Goal: Check status

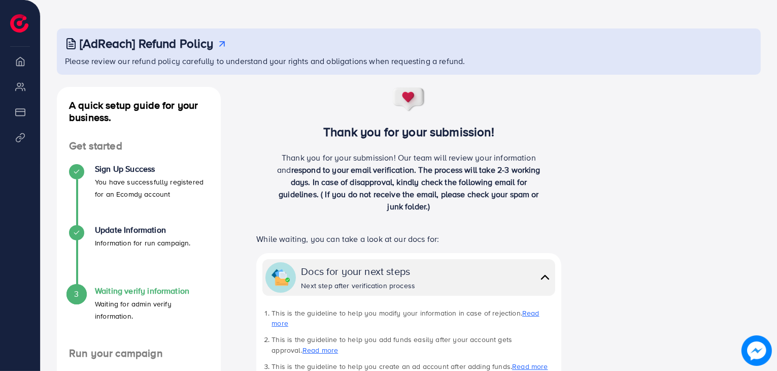
scroll to position [32, 0]
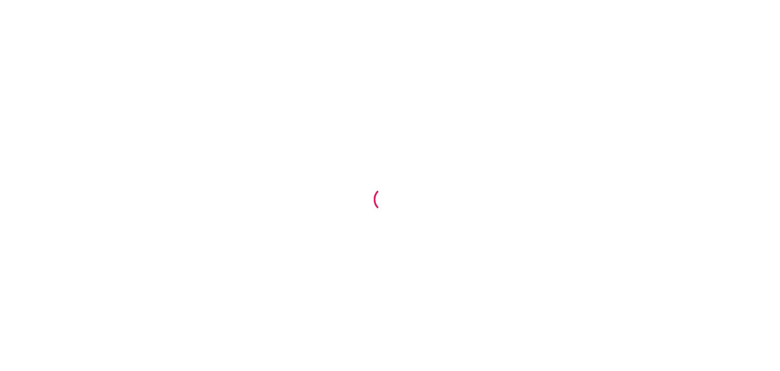
click at [633, 81] on div at bounding box center [390, 185] width 780 height 371
click at [646, 56] on div at bounding box center [390, 185] width 780 height 371
